Goal: Information Seeking & Learning: Learn about a topic

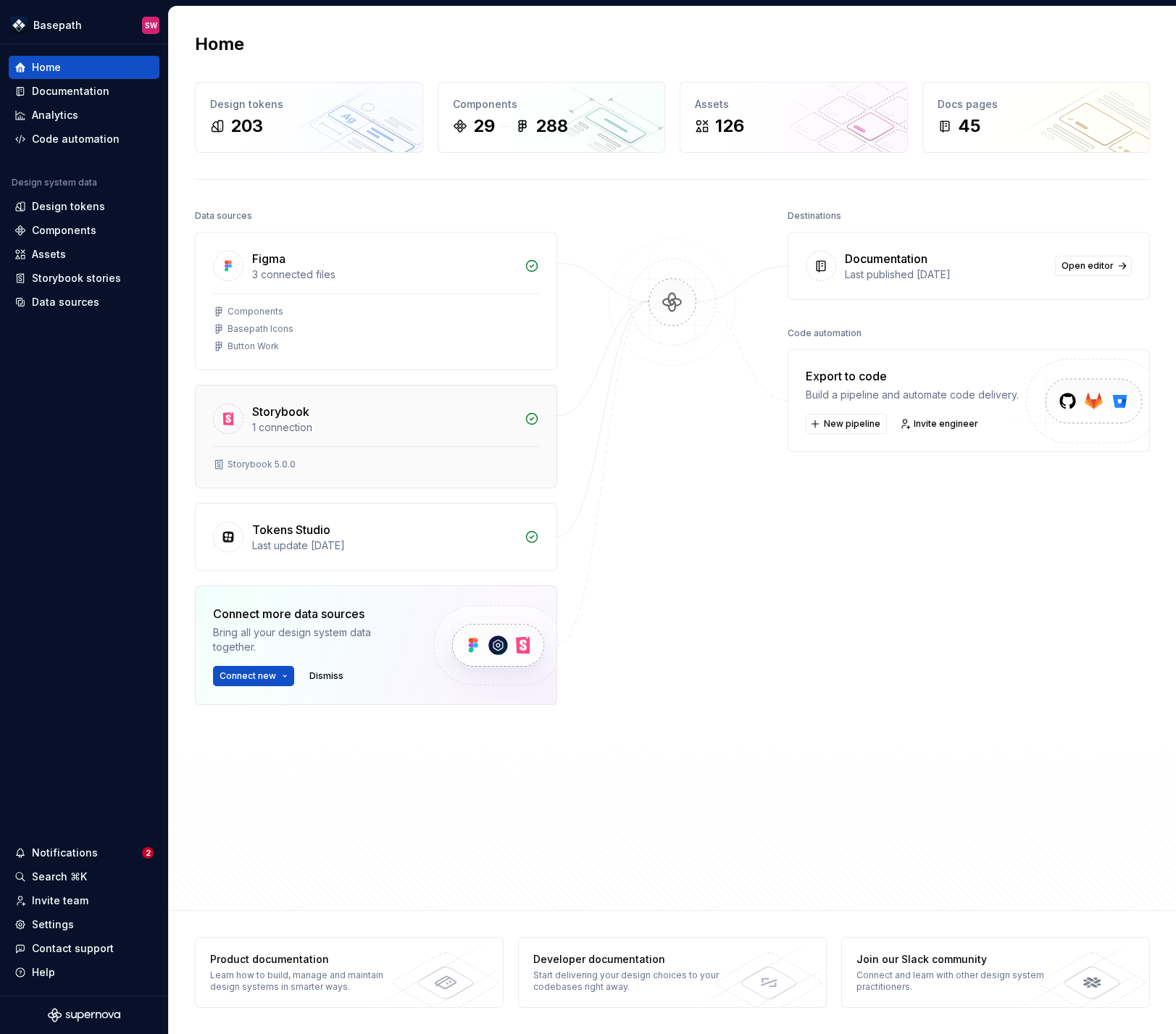
click at [307, 466] on div "Storybook 5.0.0" at bounding box center [376, 464] width 326 height 12
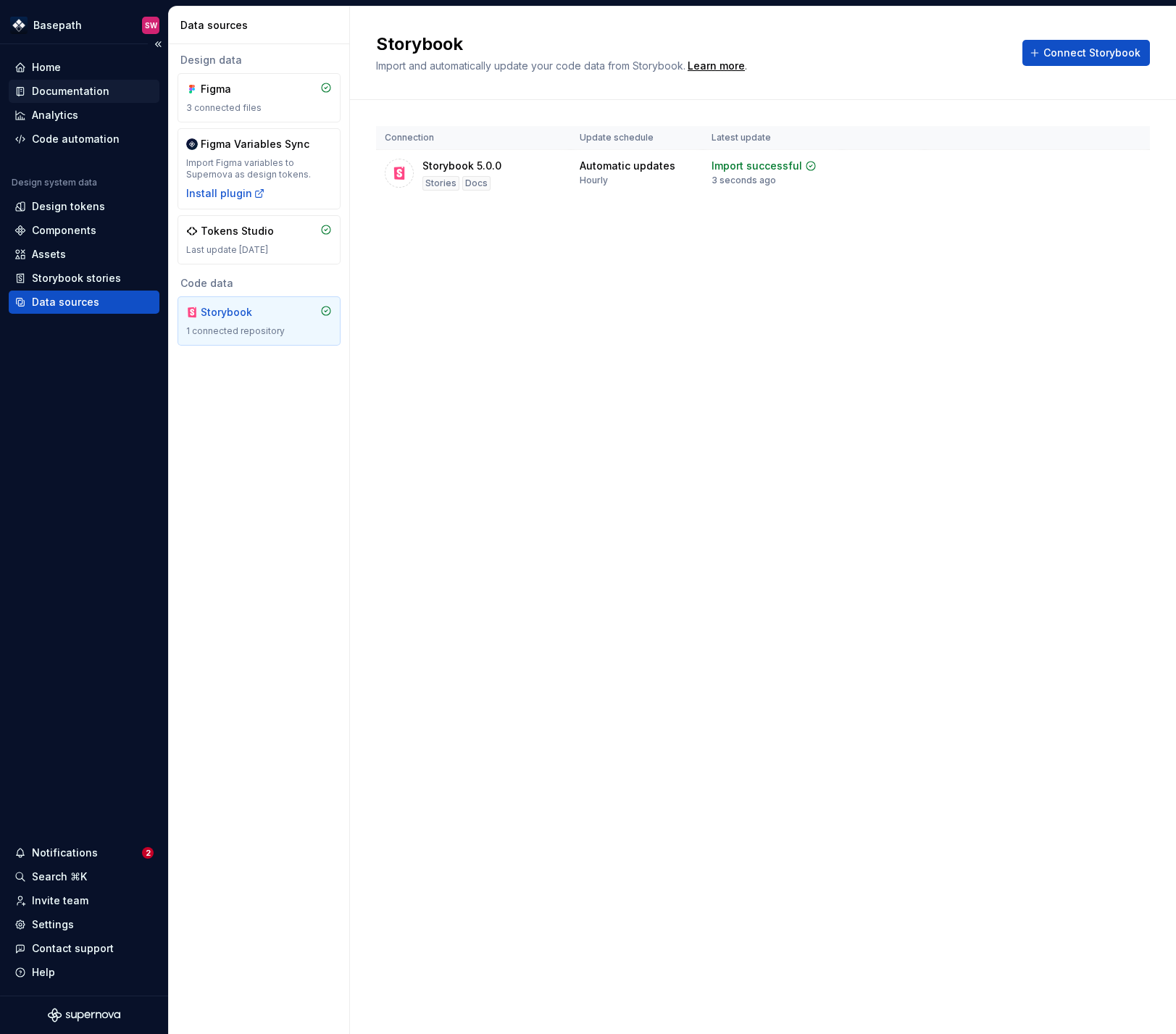
click at [69, 95] on div "Documentation" at bounding box center [71, 91] width 77 height 15
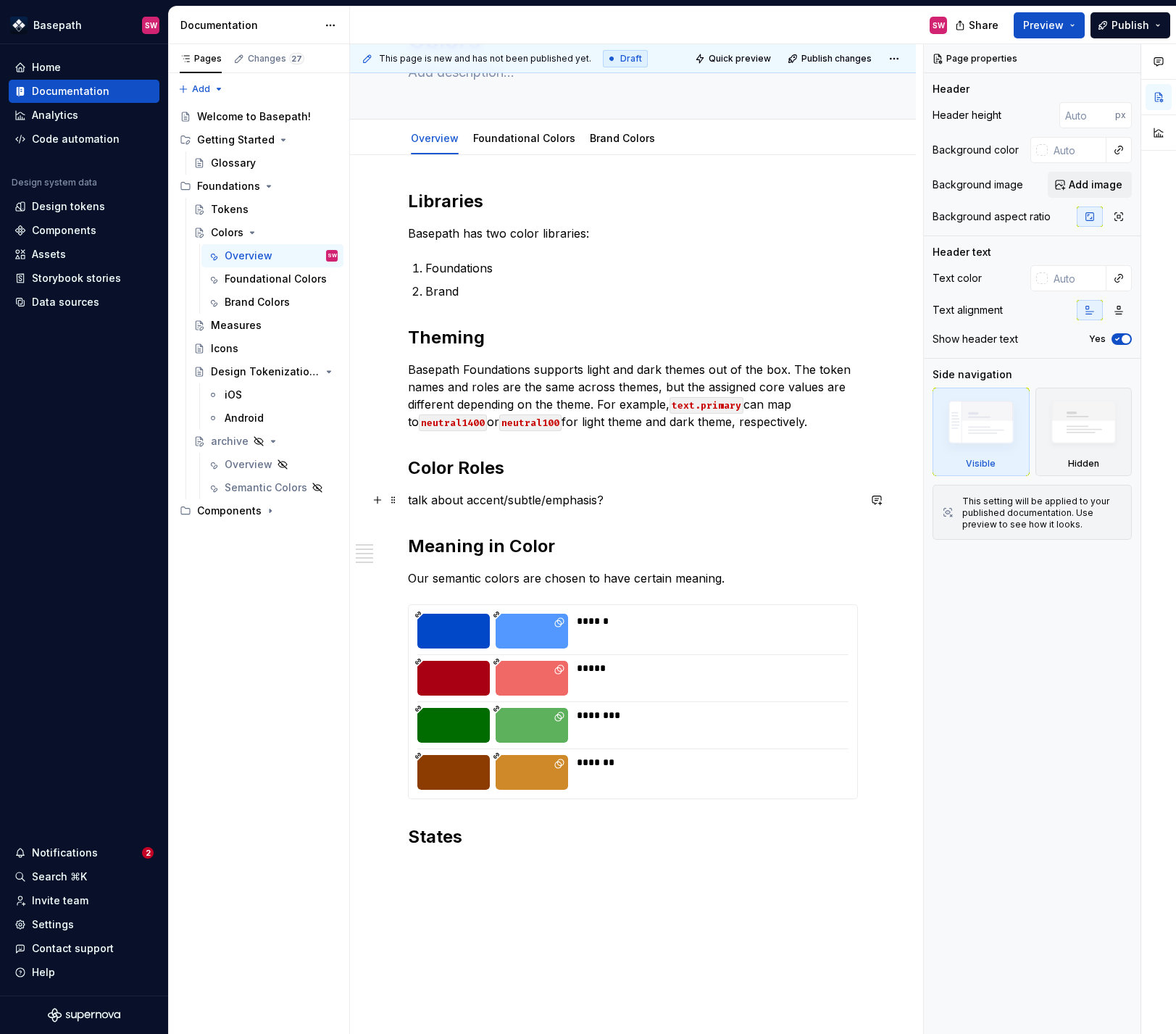
scroll to position [118, 0]
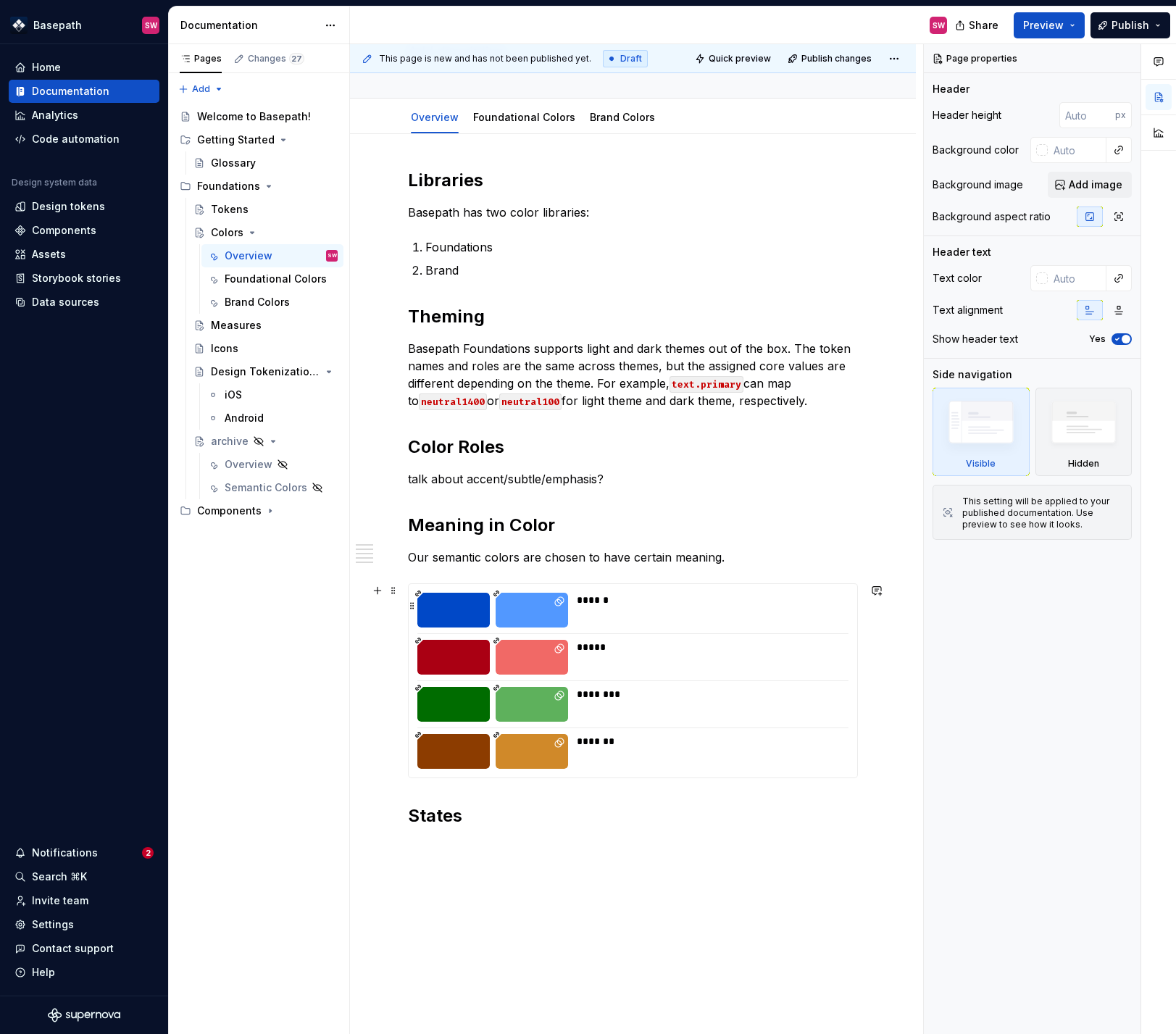
click at [611, 602] on div "******" at bounding box center [712, 600] width 270 height 15
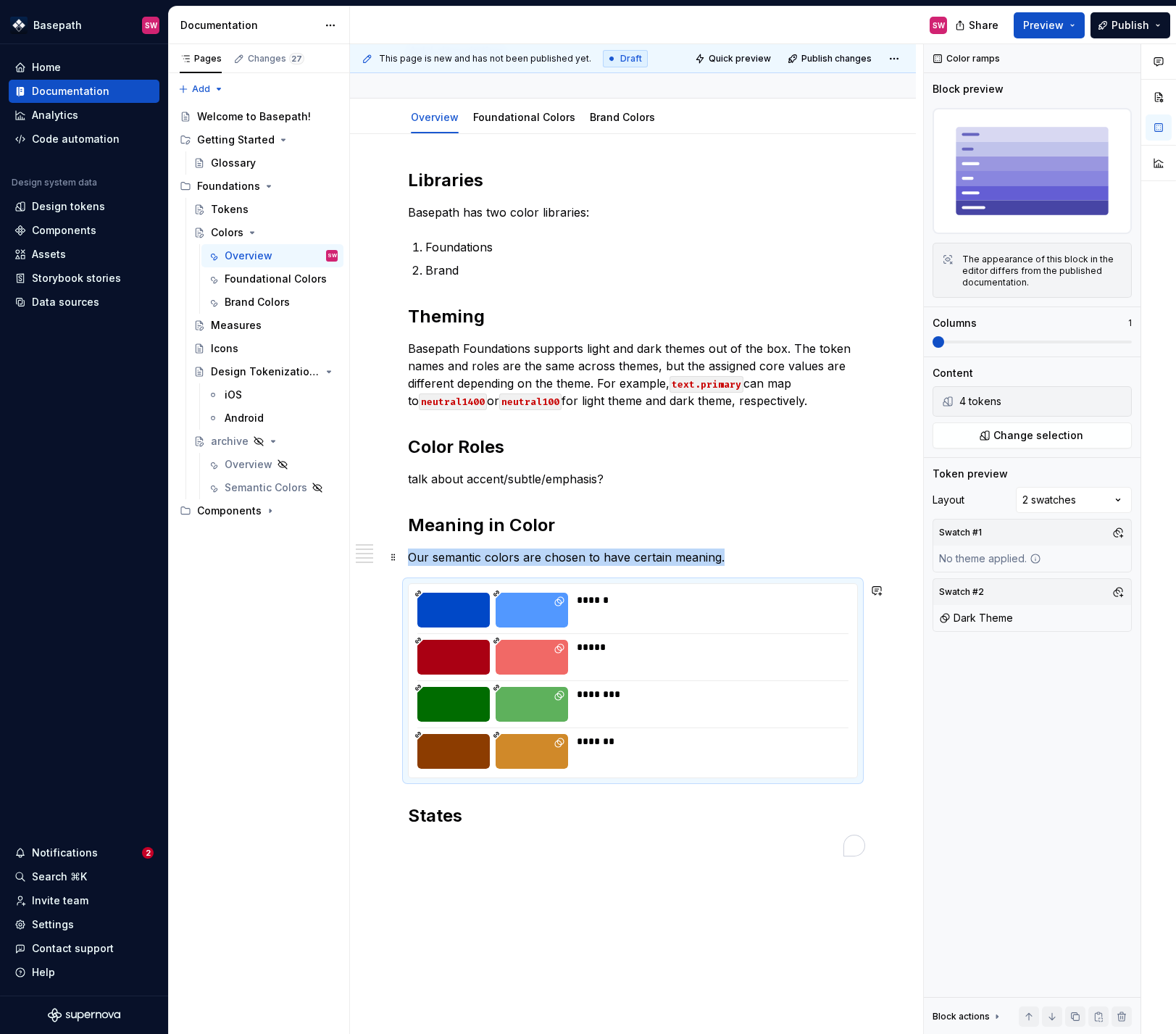
type textarea "*"
click at [588, 630] on div "****** ***** ******** *******" at bounding box center [633, 681] width 448 height 194
click at [594, 626] on div "******" at bounding box center [708, 610] width 263 height 35
click at [1047, 22] on span "Preview" at bounding box center [1044, 26] width 40 height 15
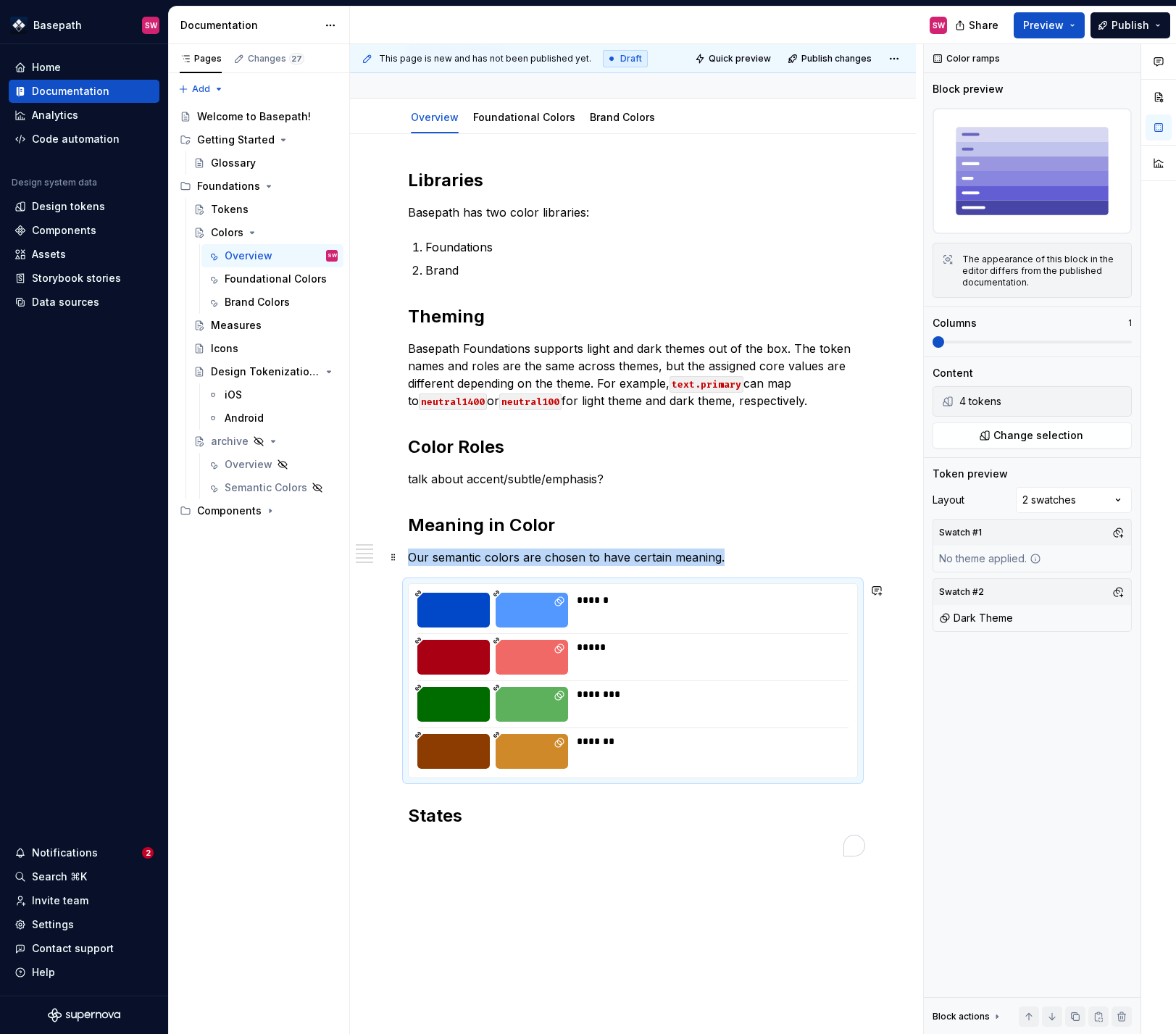
click at [578, 227] on div "Libraries Basepath has two color libraries: Foundations Brand Theming Basepath …" at bounding box center [633, 513] width 450 height 687
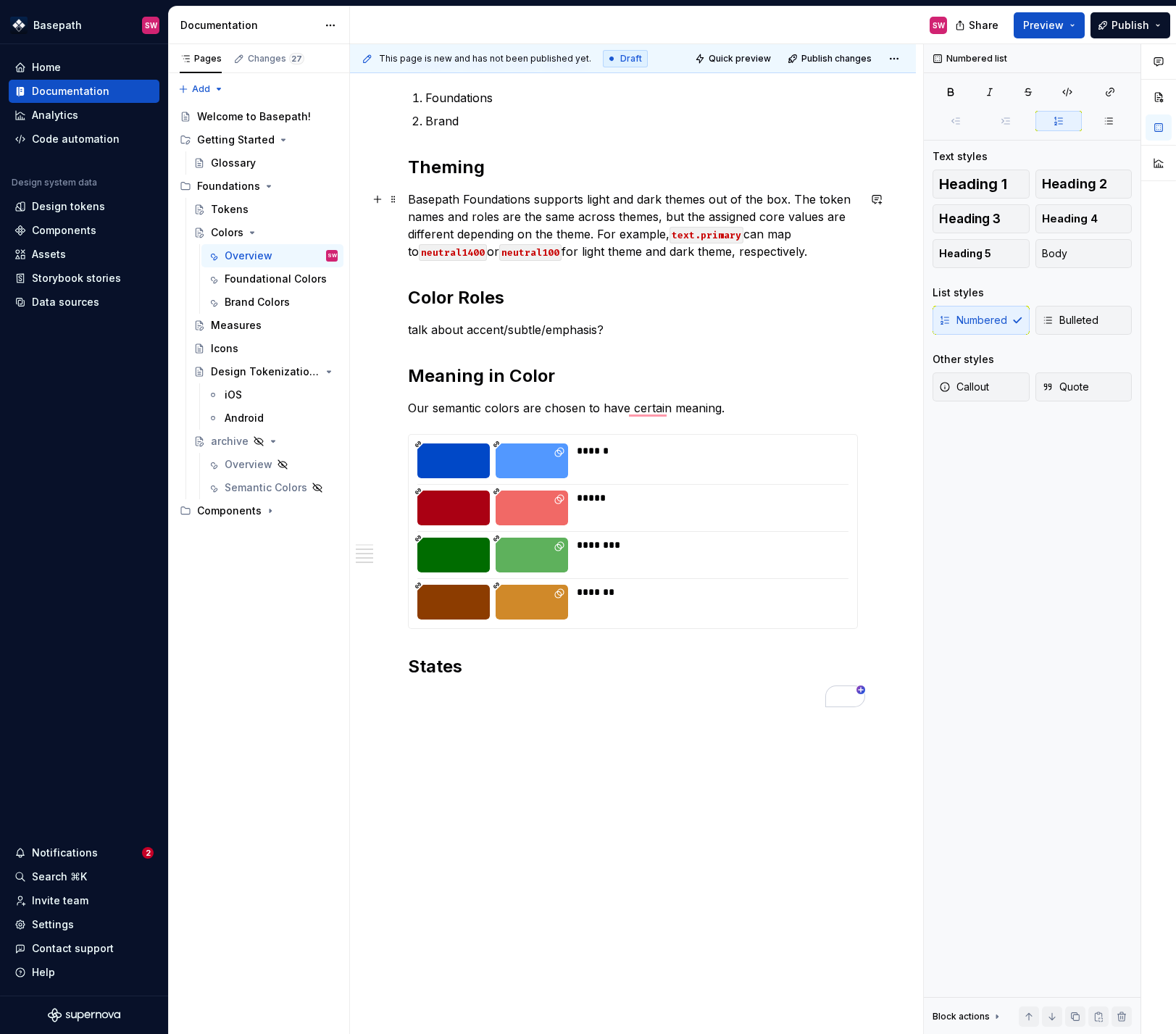
scroll to position [267, 0]
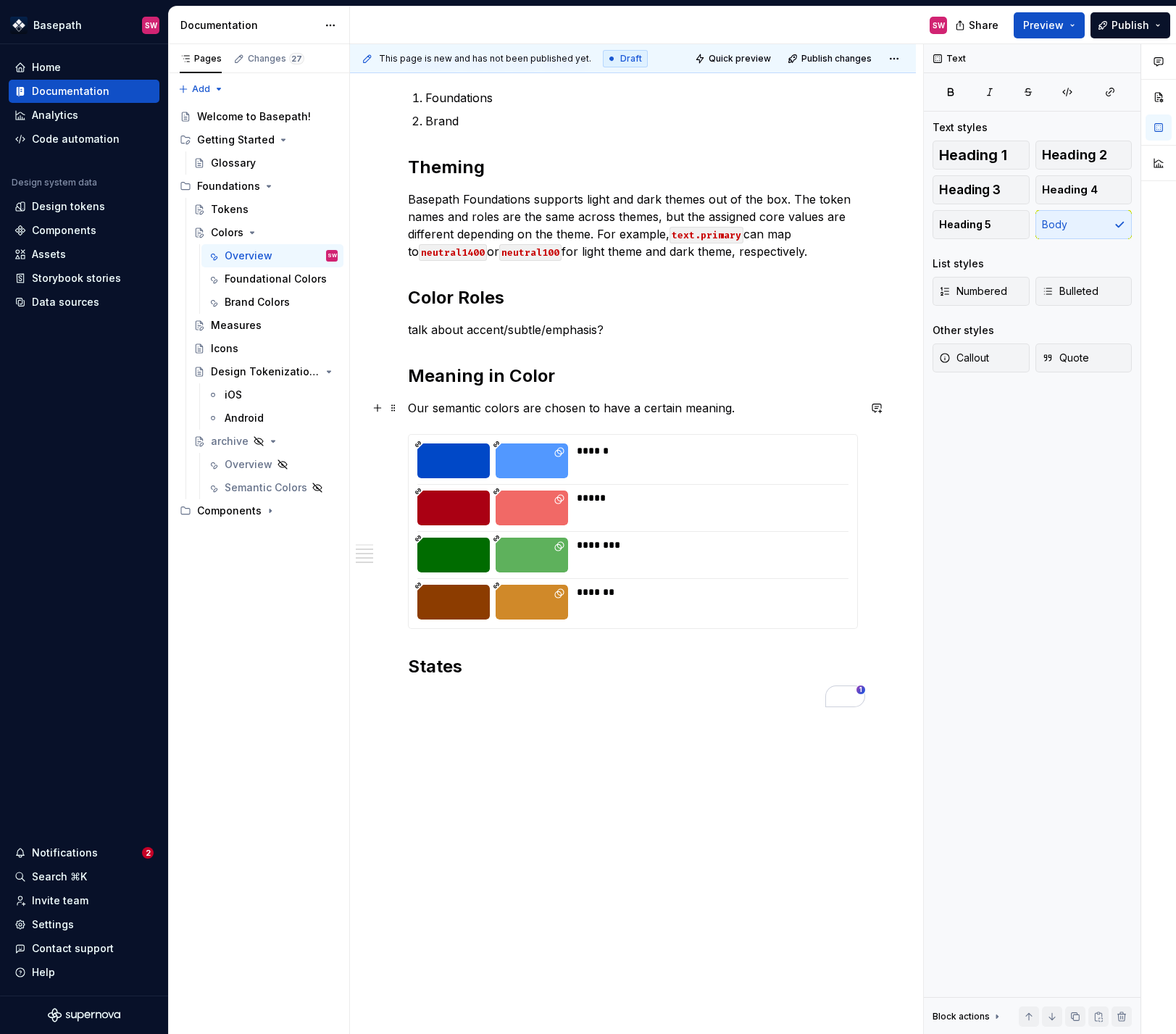
click at [630, 410] on p "Our semantic colors are chosen to have a certain meaning." at bounding box center [633, 408] width 450 height 17
click at [598, 410] on p "Our semantic colors are chosen to have a certain meaning." at bounding box center [633, 408] width 450 height 17
click at [692, 667] on h2 "States" at bounding box center [633, 666] width 450 height 23
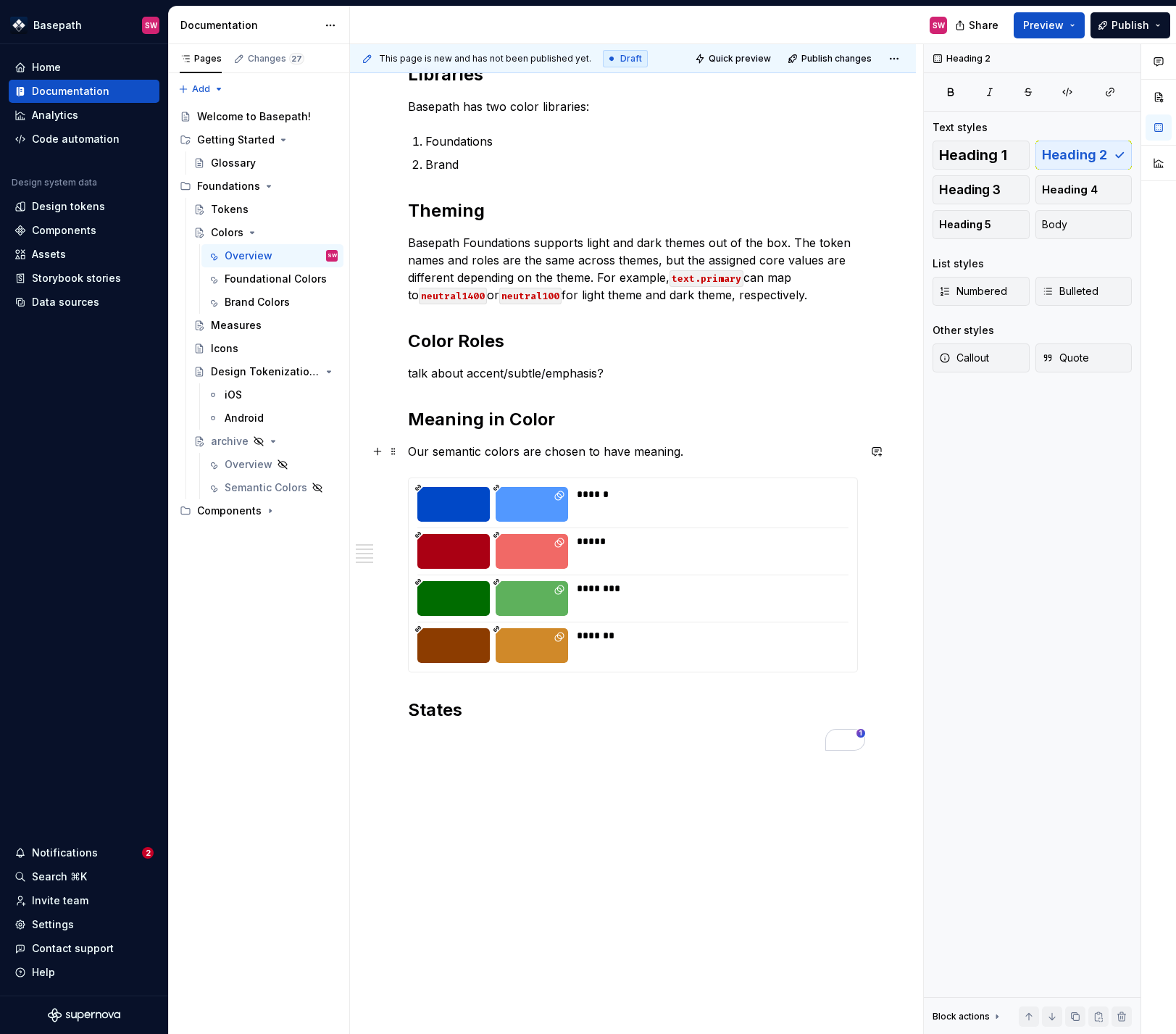
scroll to position [226, 0]
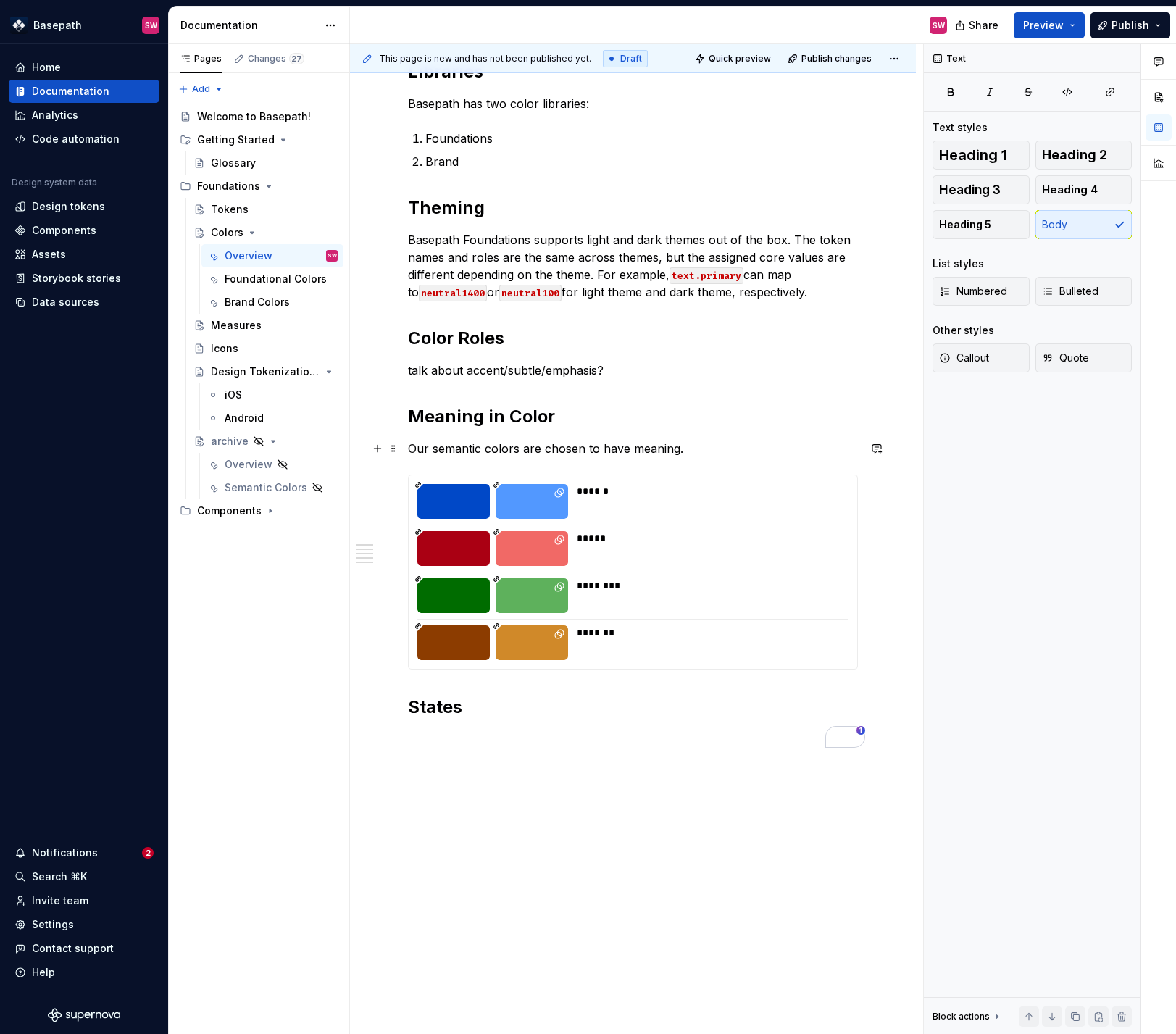
click at [420, 451] on p "Our semantic colors are chosen to have meaning." at bounding box center [633, 449] width 450 height 17
click at [572, 733] on p "To enrich screen reader interactions, please activate Accessibility in Grammarl…" at bounding box center [633, 739] width 450 height 17
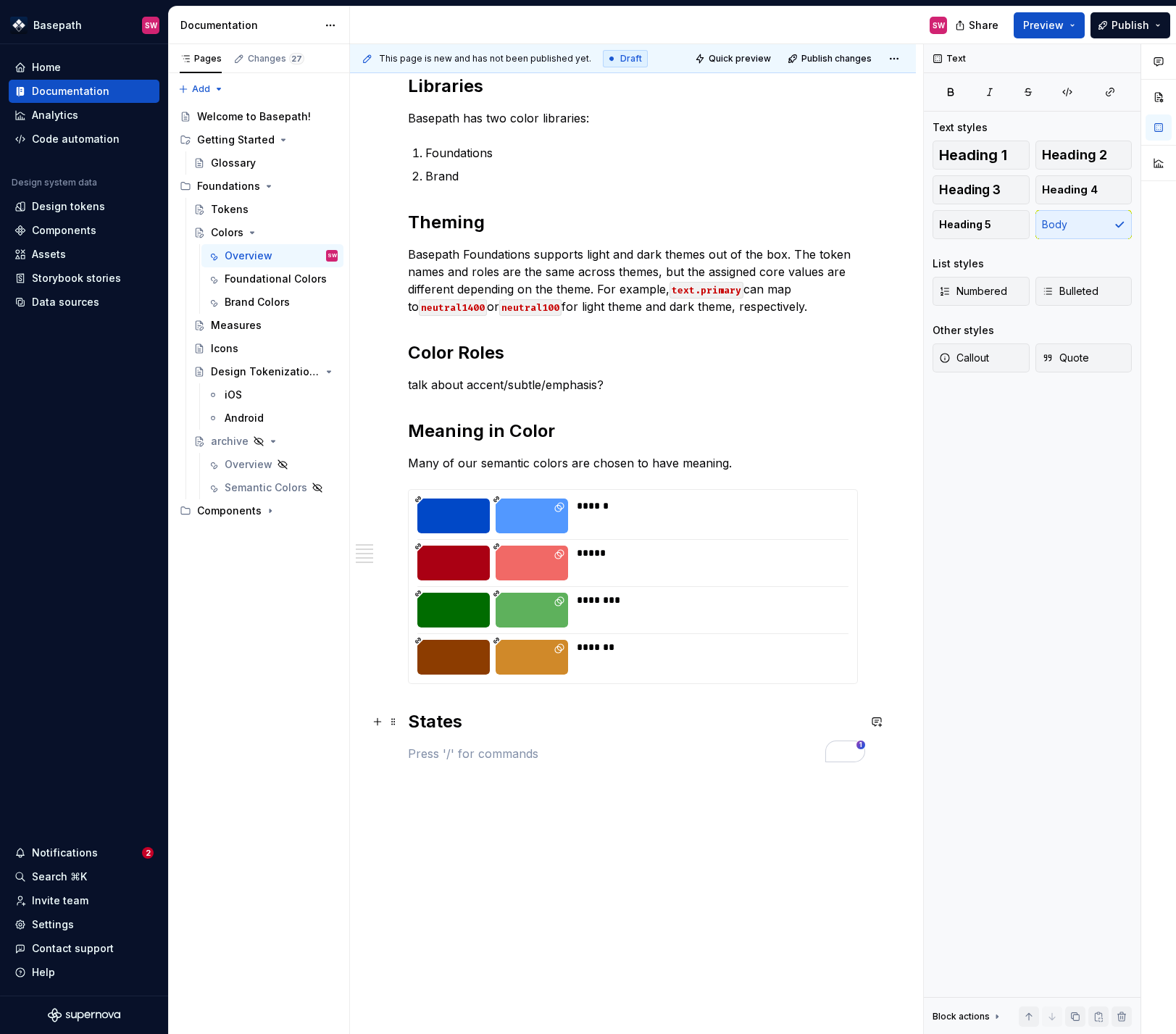
scroll to position [0, 0]
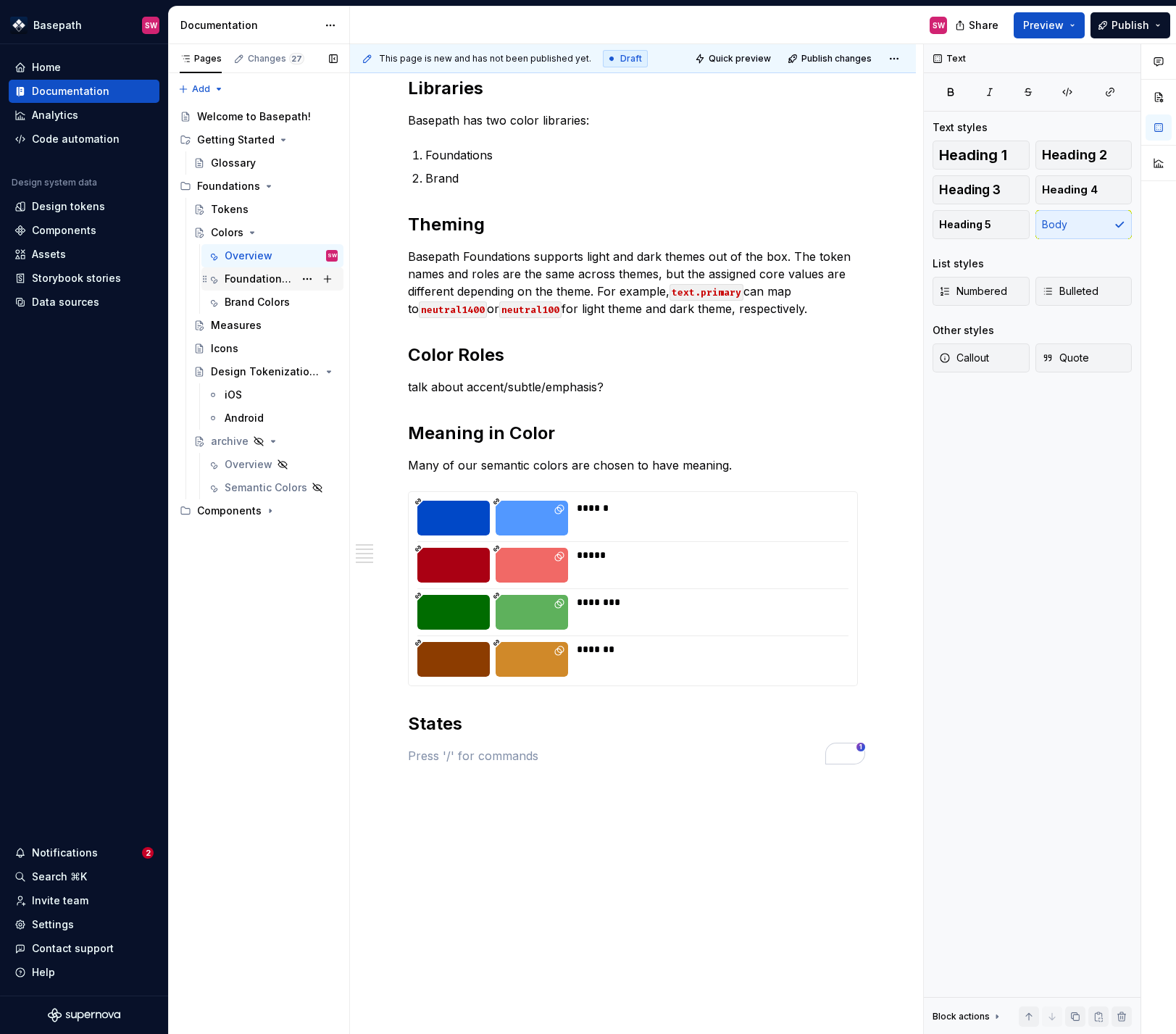
click at [249, 286] on div "Foundational Colors" at bounding box center [259, 279] width 70 height 15
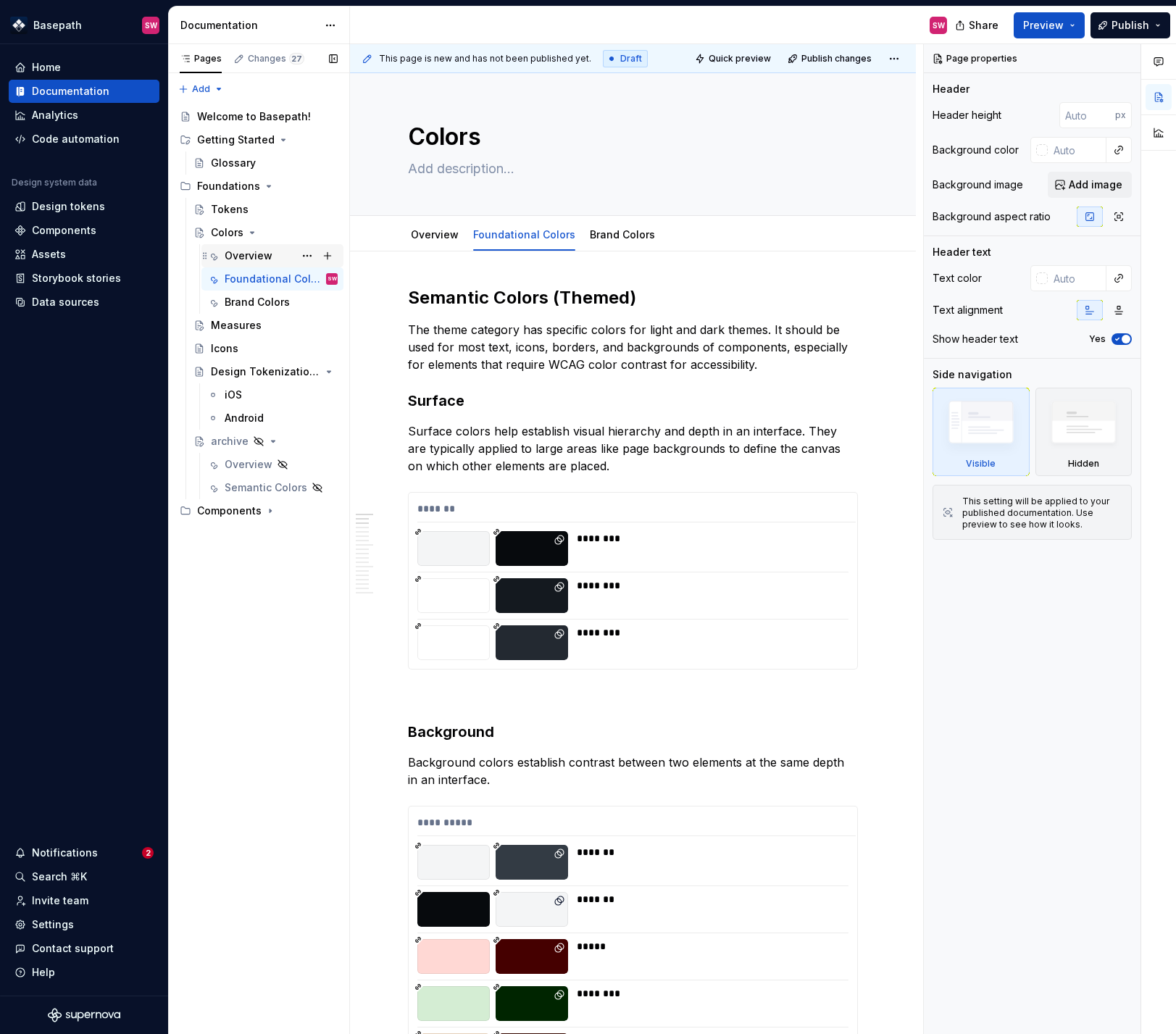
click at [252, 261] on div "Overview" at bounding box center [248, 256] width 48 height 15
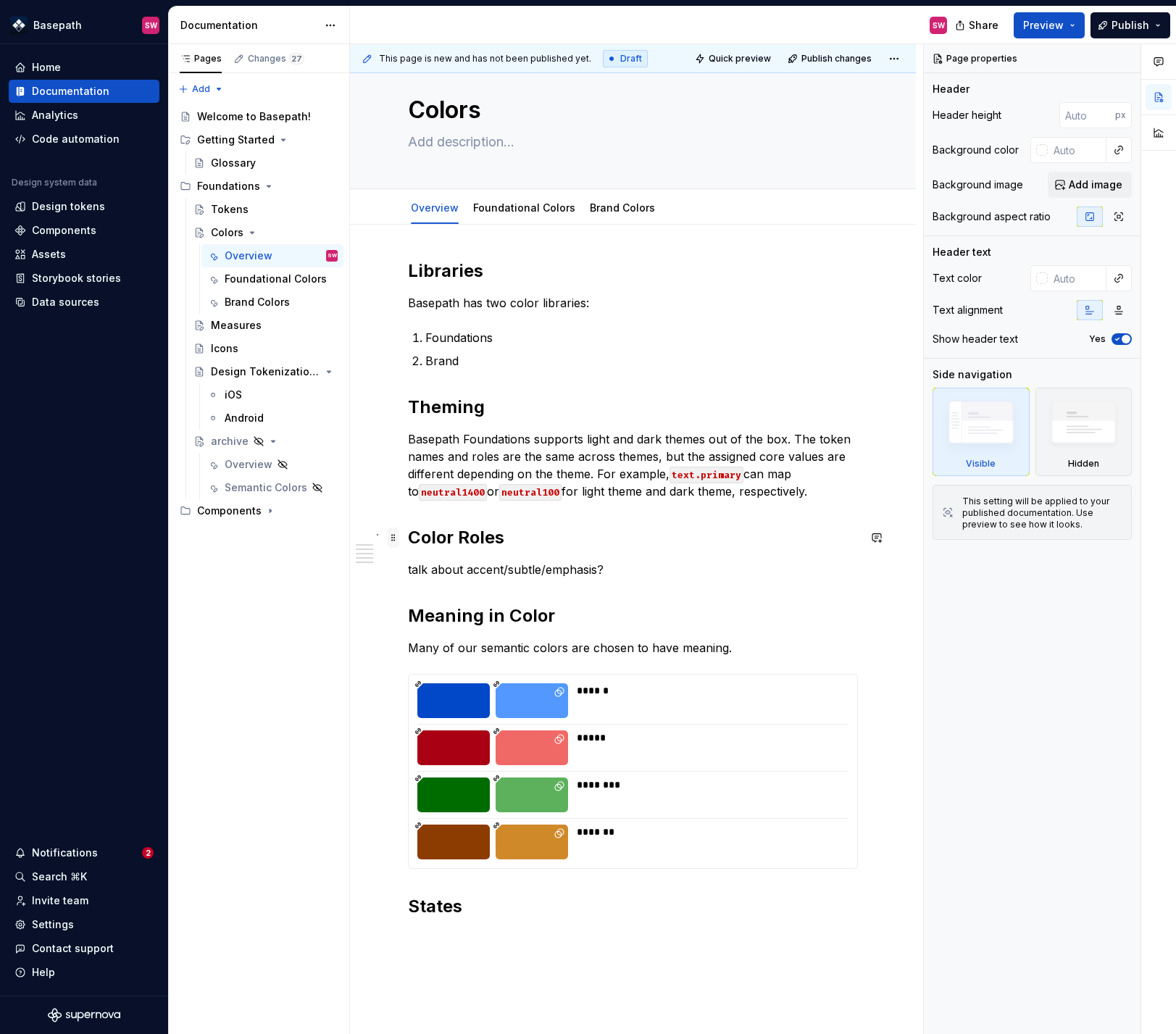
click at [397, 538] on span at bounding box center [393, 538] width 12 height 20
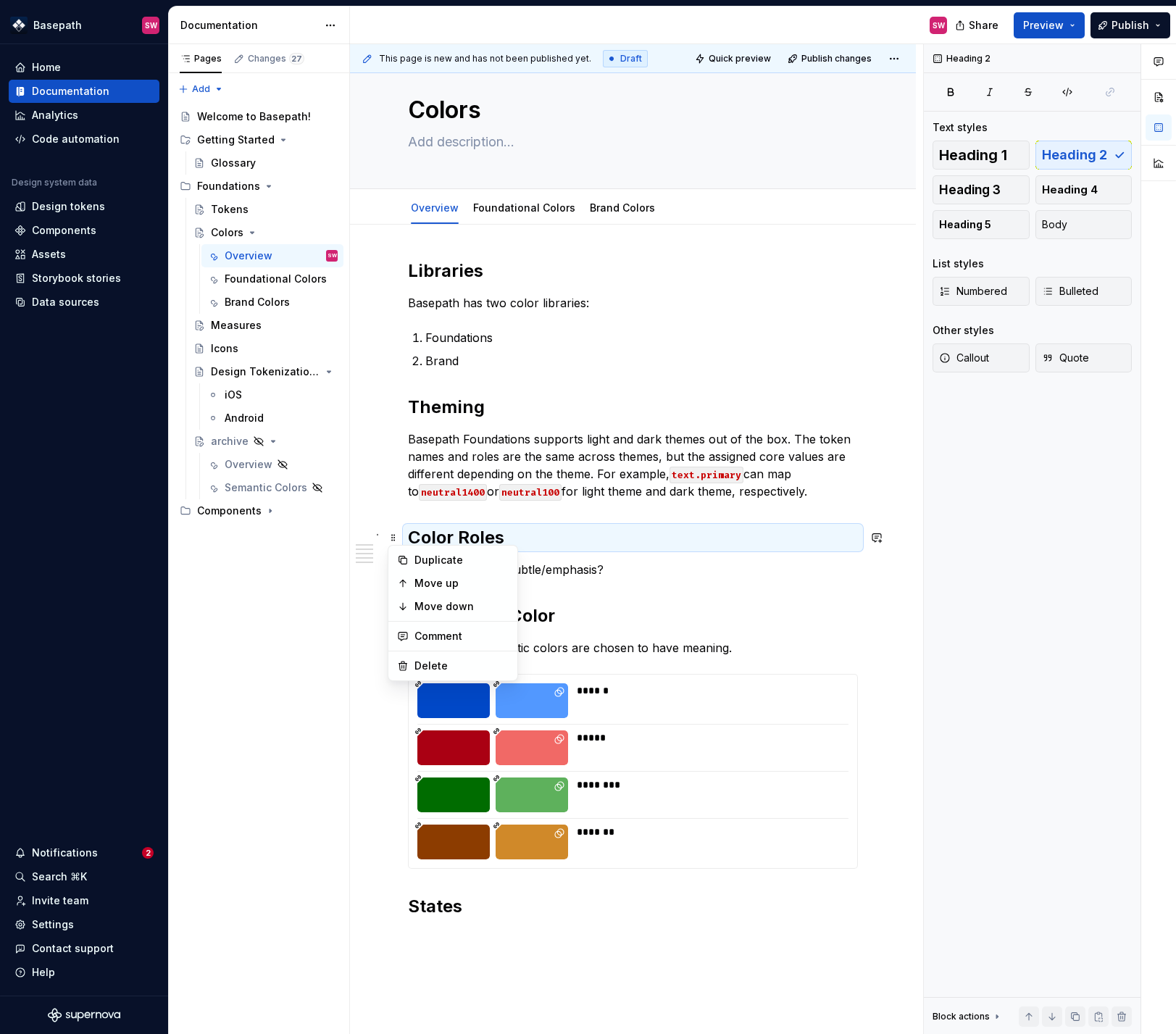
click at [656, 549] on h2 "Color Roles" at bounding box center [633, 538] width 450 height 23
click at [550, 489] on code "neutral100" at bounding box center [530, 493] width 62 height 17
click at [531, 455] on p "Basepath Foundations supports light and dark themes out of the box. The token n…" at bounding box center [633, 465] width 450 height 70
click at [262, 273] on div "Foundational Colors" at bounding box center [275, 279] width 102 height 15
click at [329, 565] on div "Pages Changes 27 Add Accessibility guide for tree Page tree. Navigate the tree …" at bounding box center [258, 540] width 181 height 991
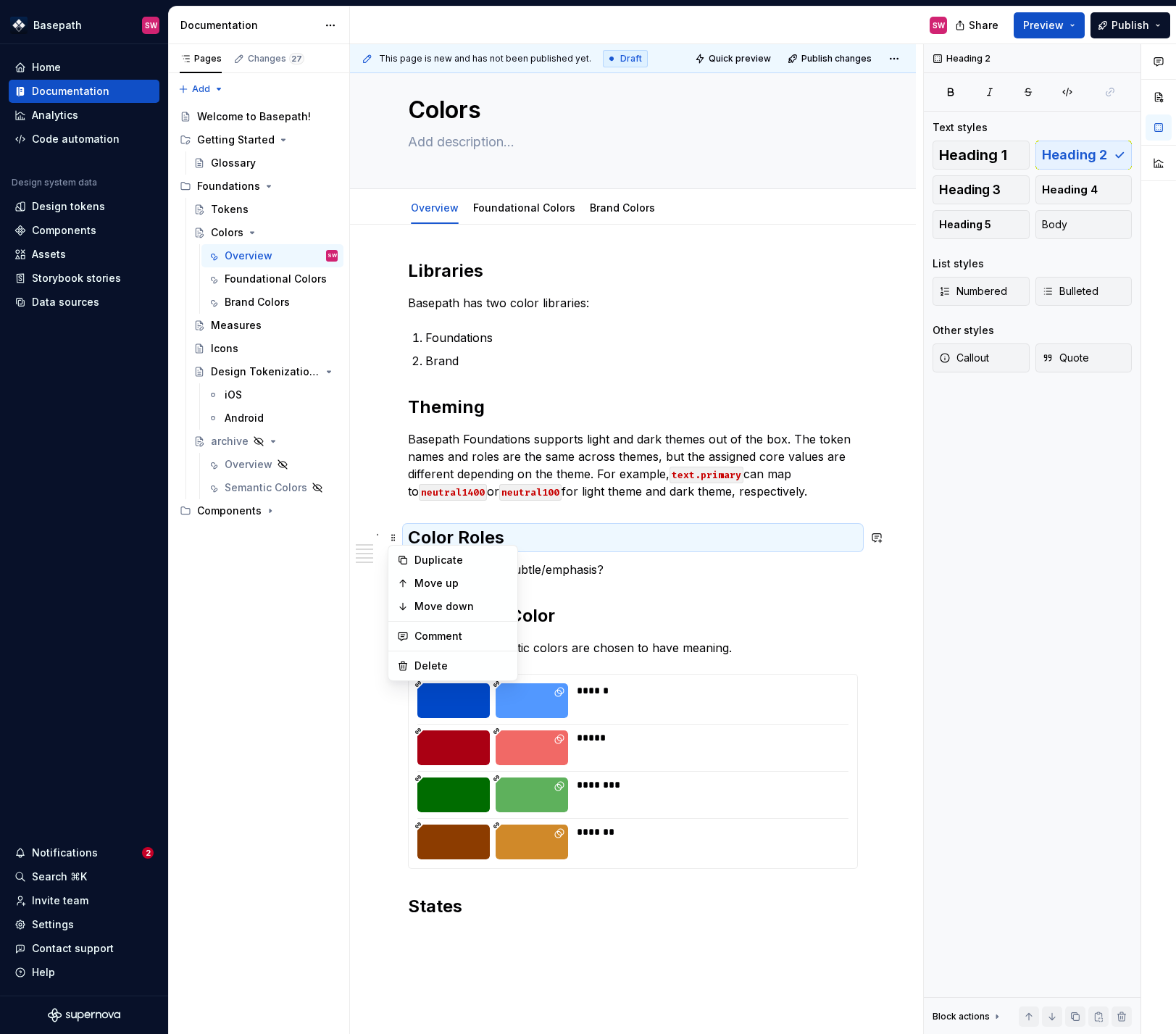
click at [329, 565] on div "Pages Changes 27 Add Accessibility guide for tree Page tree. Navigate the tree …" at bounding box center [258, 540] width 181 height 991
click at [669, 497] on p "Basepath Foundations supports light and dark themes out of the box. The token n…" at bounding box center [633, 465] width 450 height 70
click at [341, 292] on div "Brand Colors" at bounding box center [272, 301] width 142 height 23
click at [477, 457] on p "Basepath Foundations supports light and dark themes out of the box. The token n…" at bounding box center [633, 465] width 450 height 70
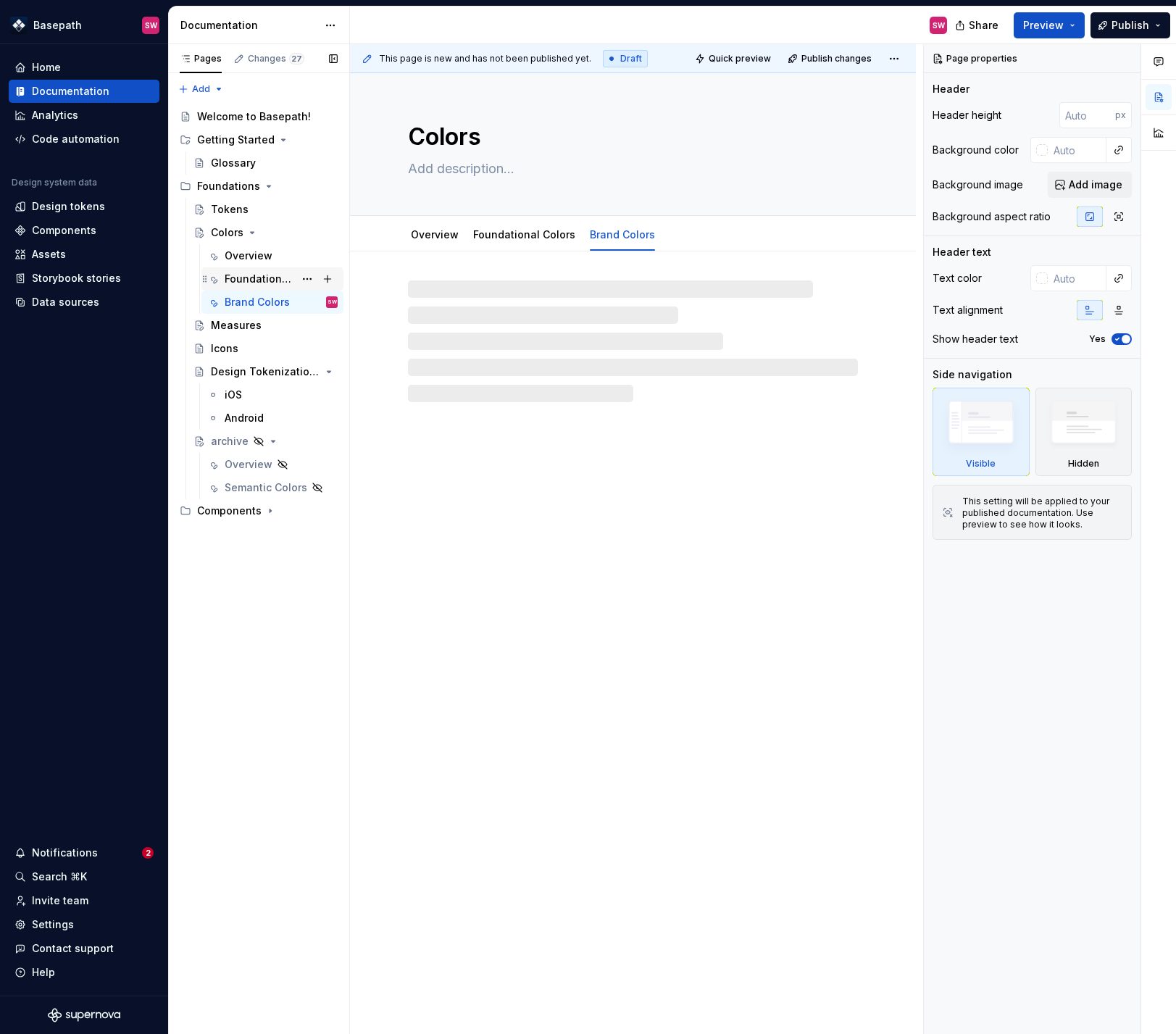
click at [266, 269] on div "Foundational Colors" at bounding box center [280, 279] width 113 height 20
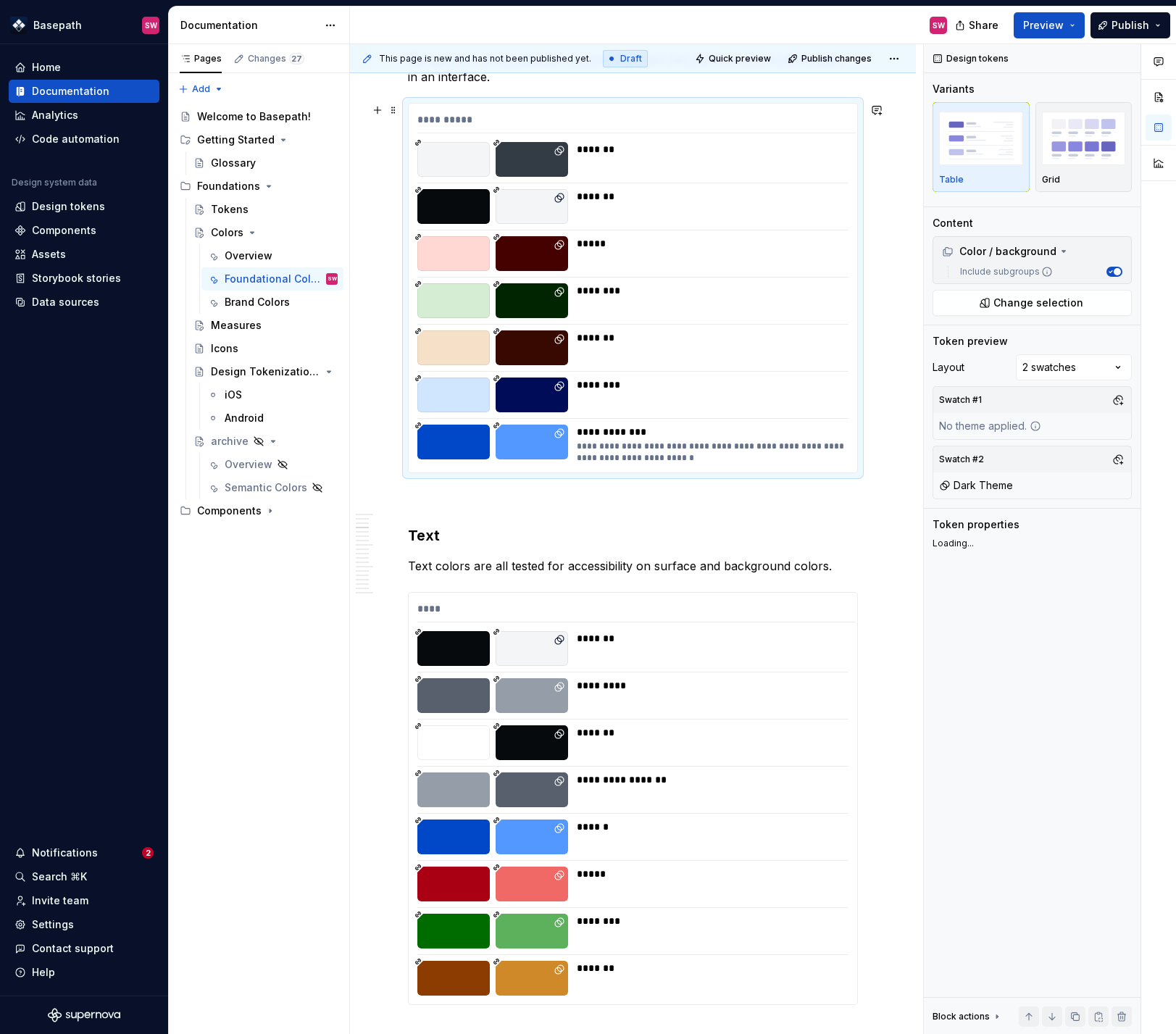
click at [674, 453] on div "**********" at bounding box center [712, 452] width 270 height 23
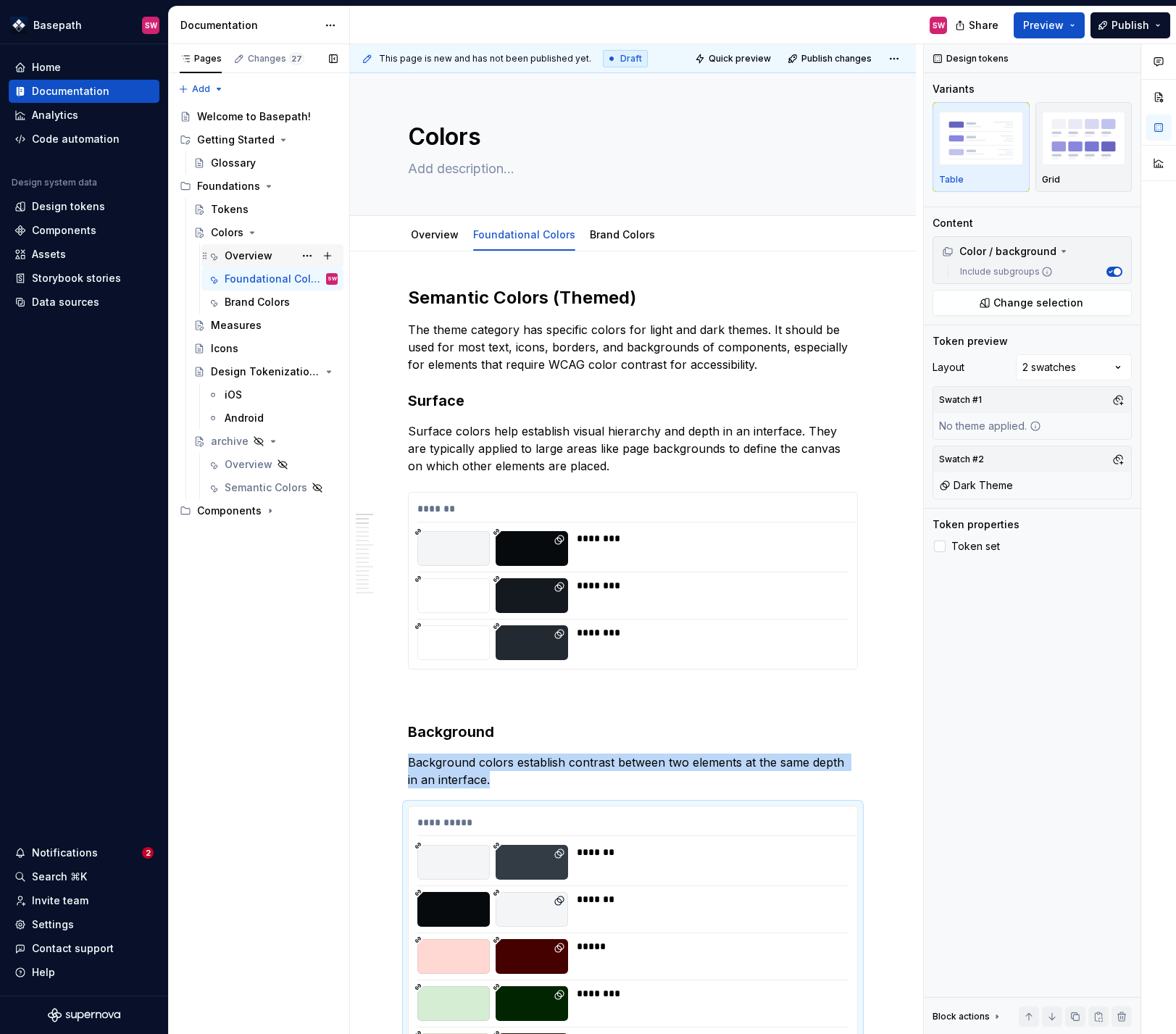
click at [266, 256] on div "Overview" at bounding box center [248, 256] width 48 height 15
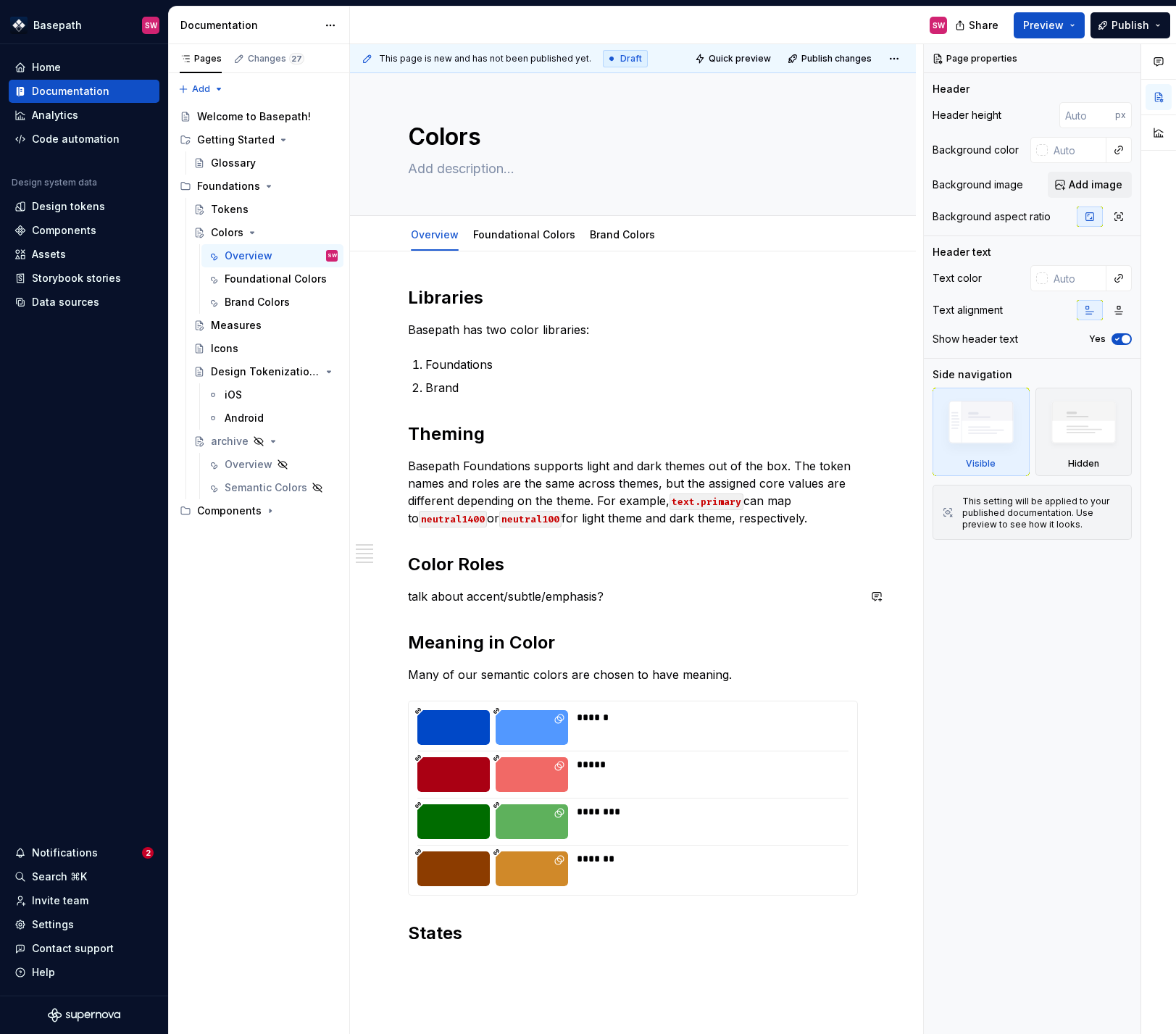
type textarea "*"
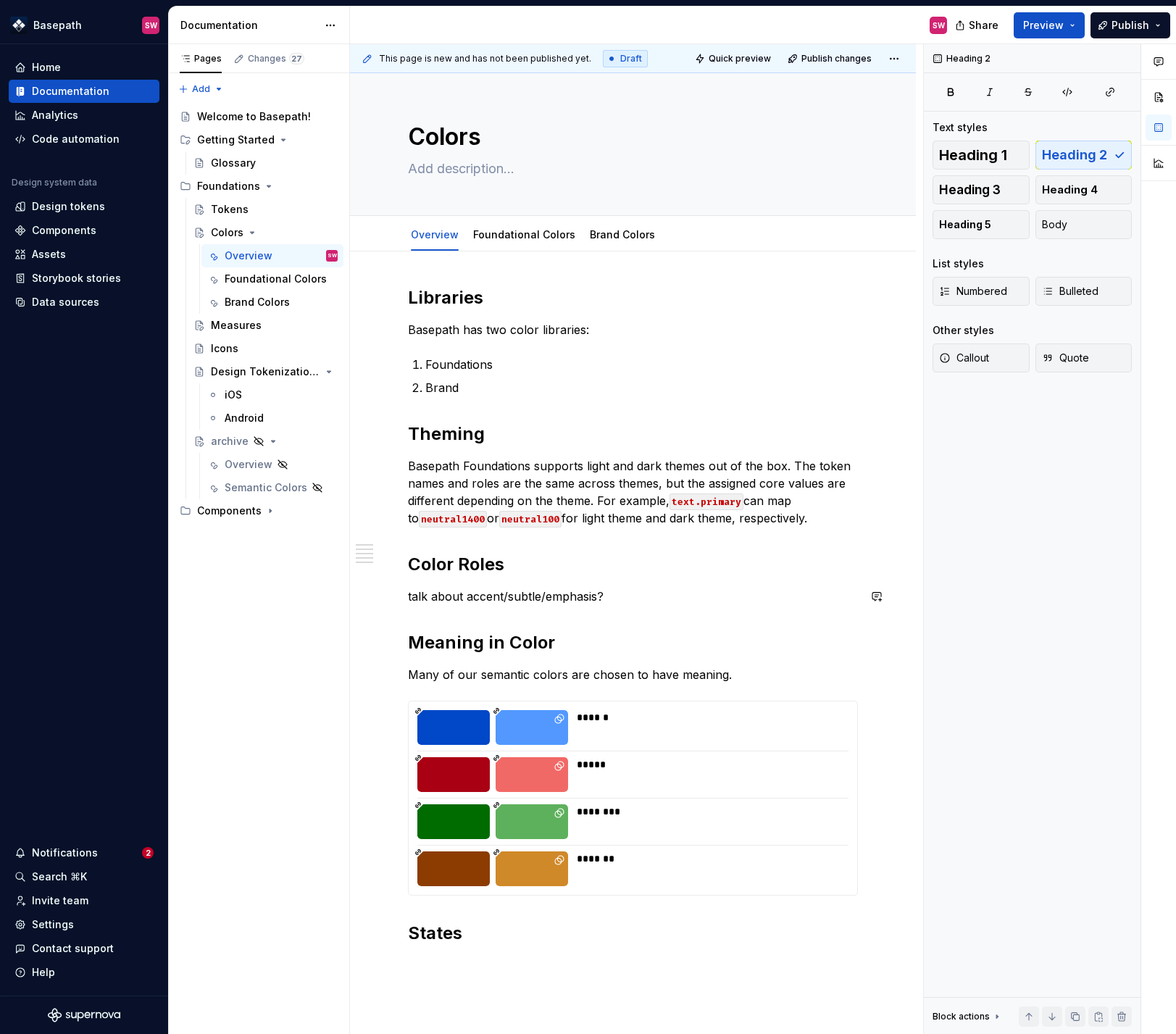
click at [568, 606] on div "Libraries Basepath has two color libraries: Foundations Brand Theming Basepath …" at bounding box center [633, 631] width 450 height 687
click at [621, 593] on p "talk about accent/subtle/emphasis?" at bounding box center [633, 597] width 450 height 17
click at [887, 602] on button "button" at bounding box center [876, 597] width 20 height 20
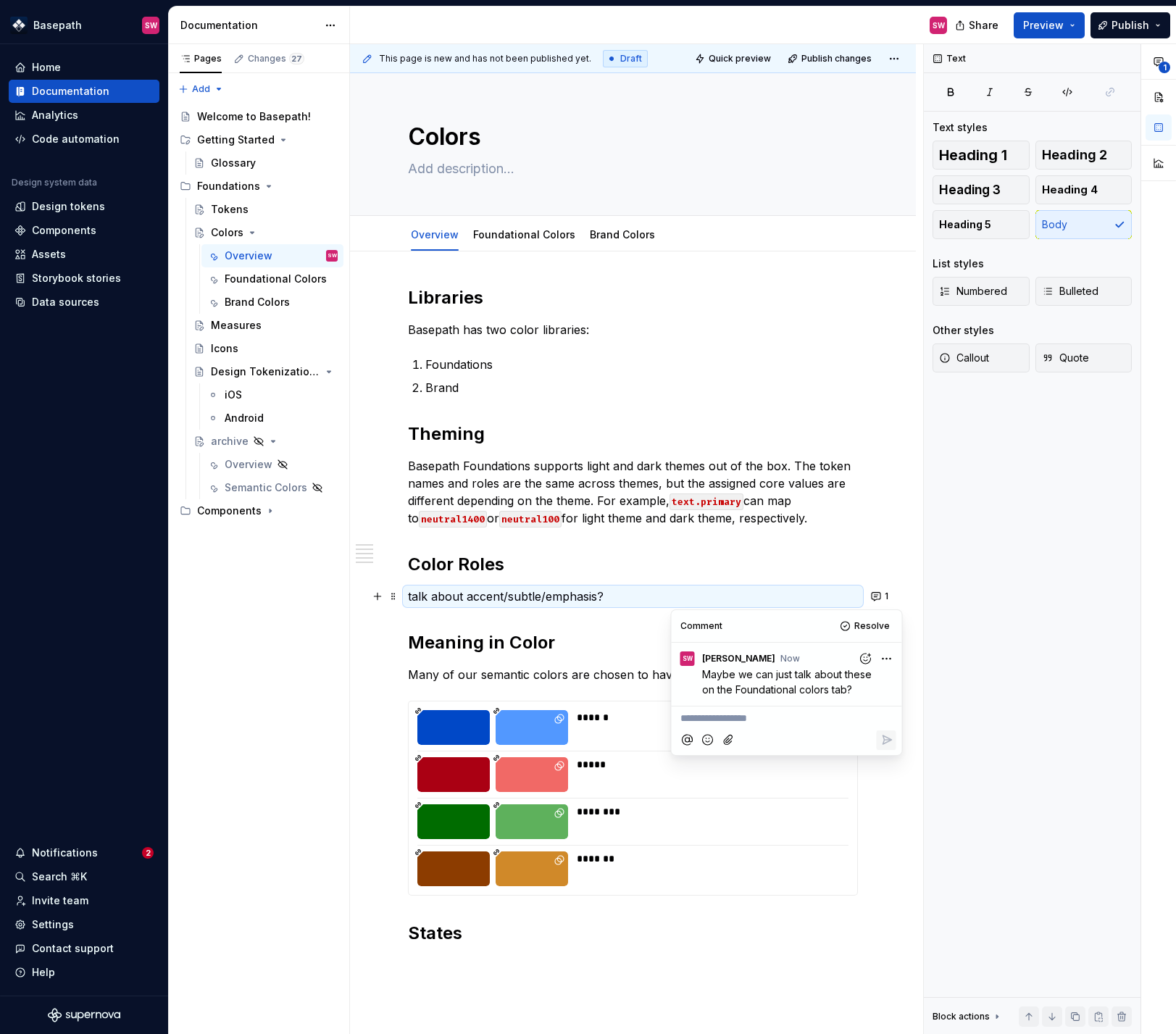
click at [550, 701] on div "****** ***** ******** *******" at bounding box center [633, 799] width 450 height 195
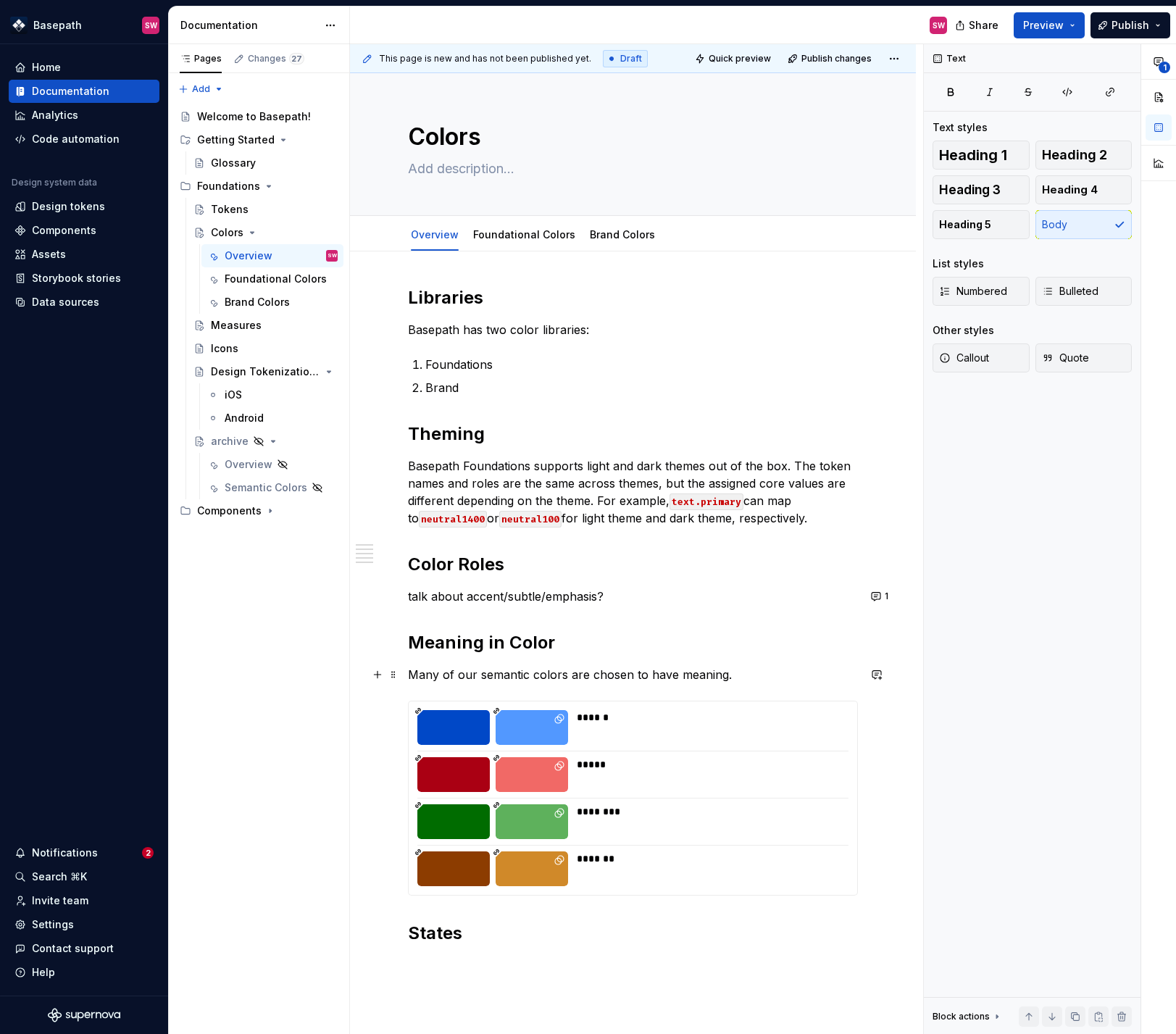
click at [616, 676] on p "Many of our semantic colors are chosen to have meaning." at bounding box center [633, 675] width 450 height 17
click at [887, 671] on button "button" at bounding box center [876, 675] width 20 height 20
click at [734, 653] on h2 "Meaning in Color" at bounding box center [633, 642] width 450 height 23
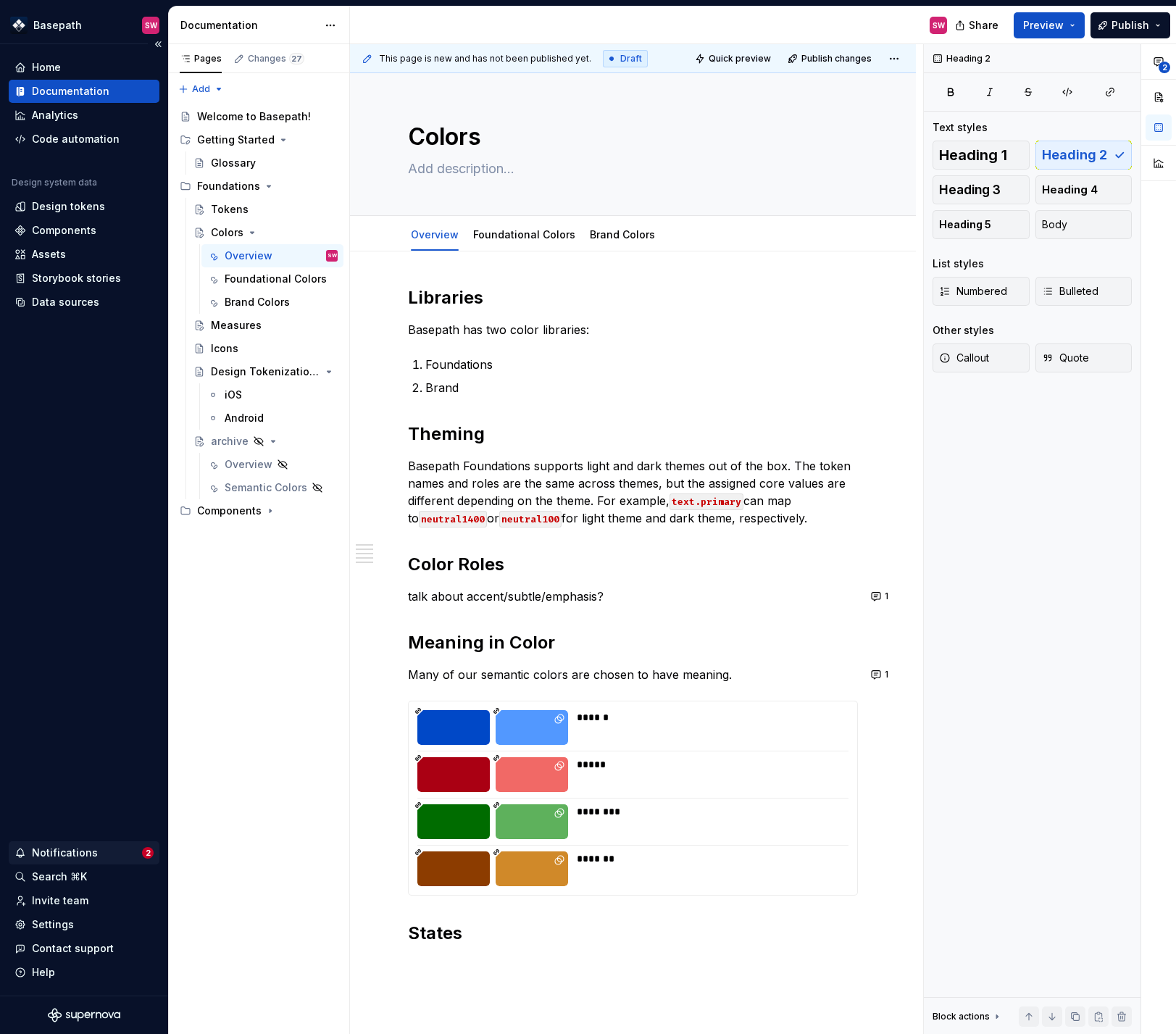
click at [78, 846] on div "Notifications" at bounding box center [65, 853] width 66 height 15
click at [266, 548] on div "Pages Changes 27 Add Accessibility guide for tree Page tree. Navigate the tree …" at bounding box center [258, 540] width 181 height 991
type textarea "*"
